Goal: Transaction & Acquisition: Purchase product/service

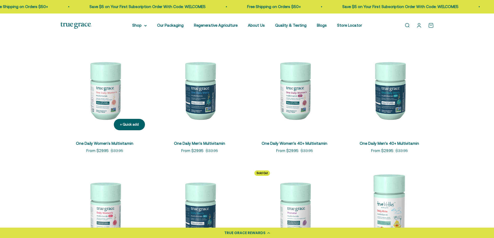
scroll to position [104, 0]
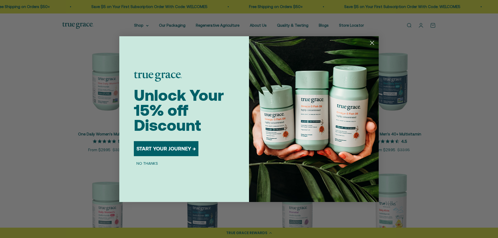
click at [373, 43] on circle "Close dialog" at bounding box center [371, 42] width 9 height 9
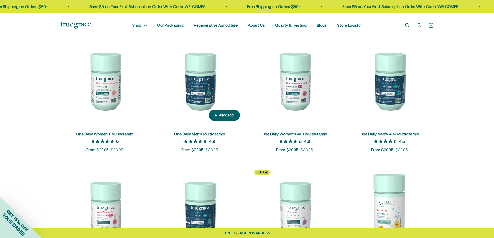
click at [200, 90] on img at bounding box center [199, 81] width 89 height 89
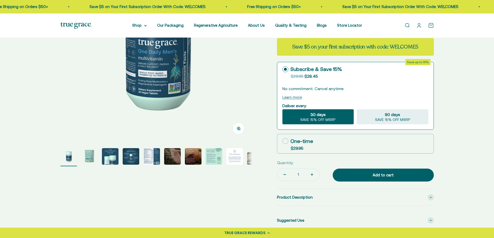
scroll to position [104, 0]
click at [148, 156] on img "Go to item 5" at bounding box center [151, 156] width 17 height 17
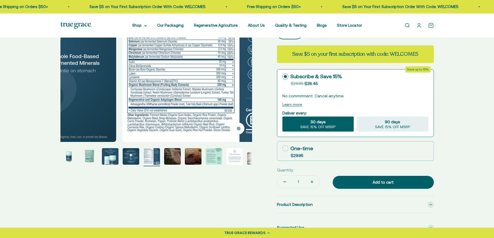
select select "3"
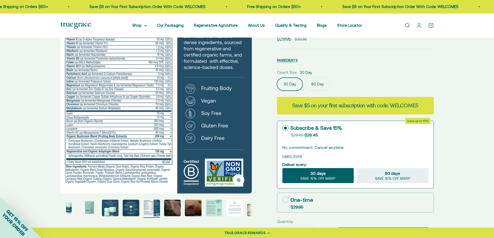
scroll to position [52, 0]
click at [109, 128] on img at bounding box center [155, 97] width 191 height 191
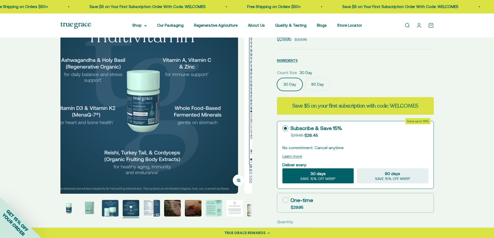
scroll to position [0, 593]
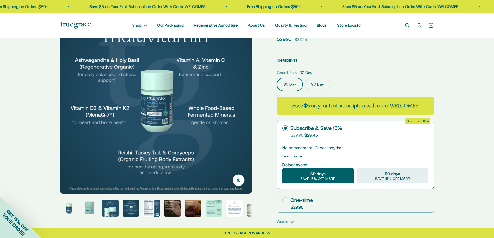
click at [150, 210] on img "Go to item 5" at bounding box center [151, 208] width 17 height 17
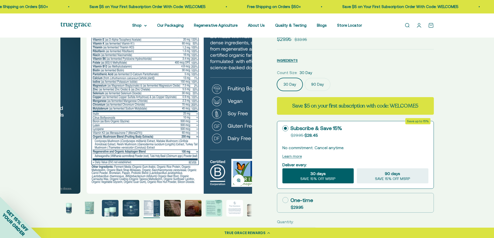
scroll to position [0, 791]
